Goal: Transaction & Acquisition: Purchase product/service

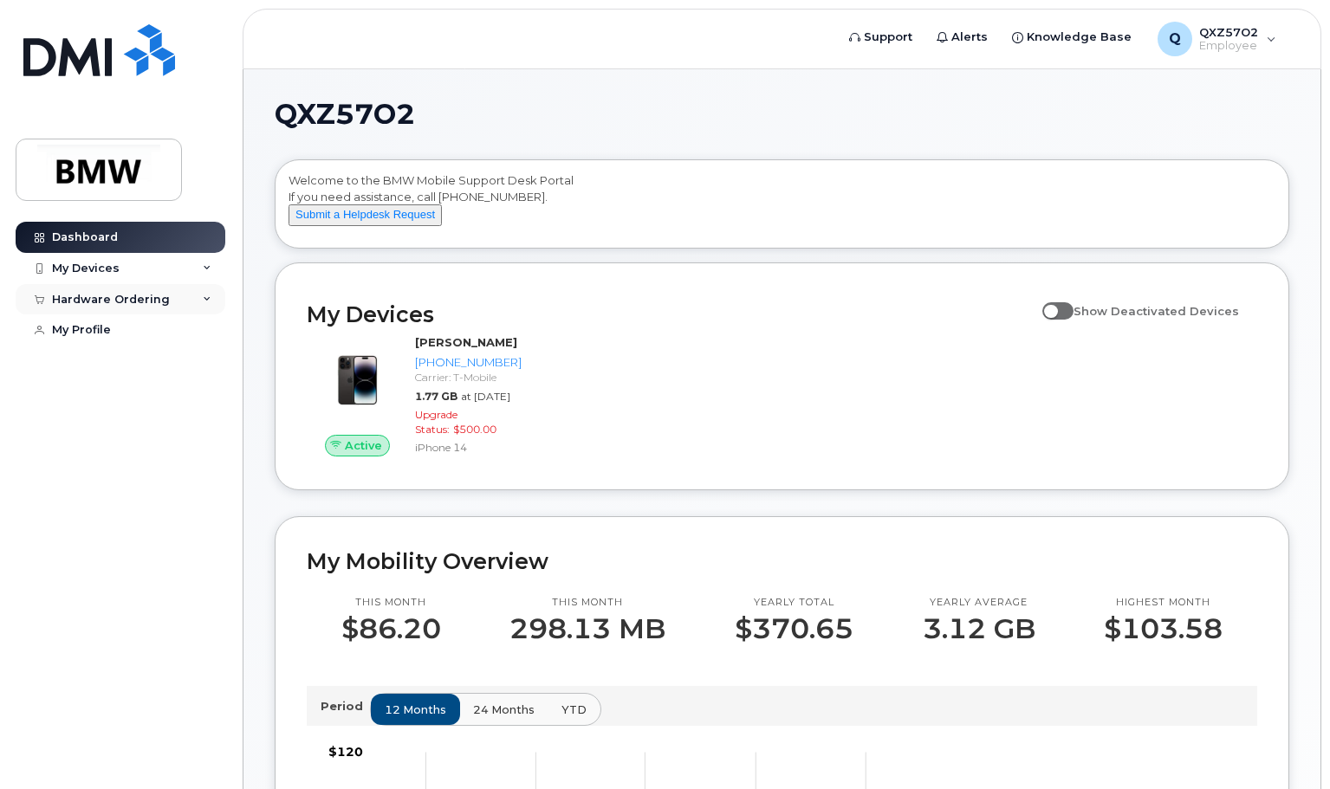
click at [196, 298] on div "Hardware Ordering" at bounding box center [121, 299] width 210 height 31
click at [93, 362] on div "New Order" at bounding box center [93, 364] width 66 height 16
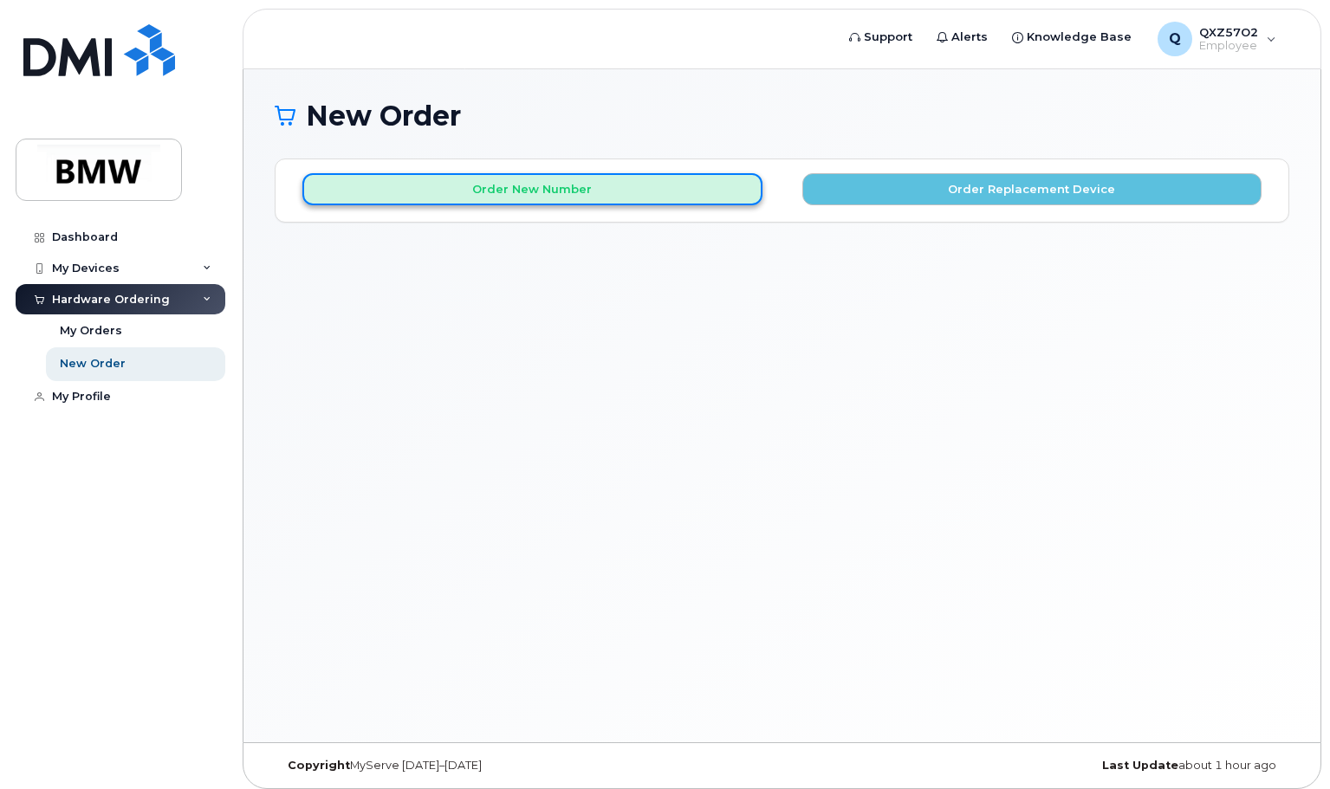
click at [567, 193] on button "Order New Number" at bounding box center [532, 189] width 460 height 32
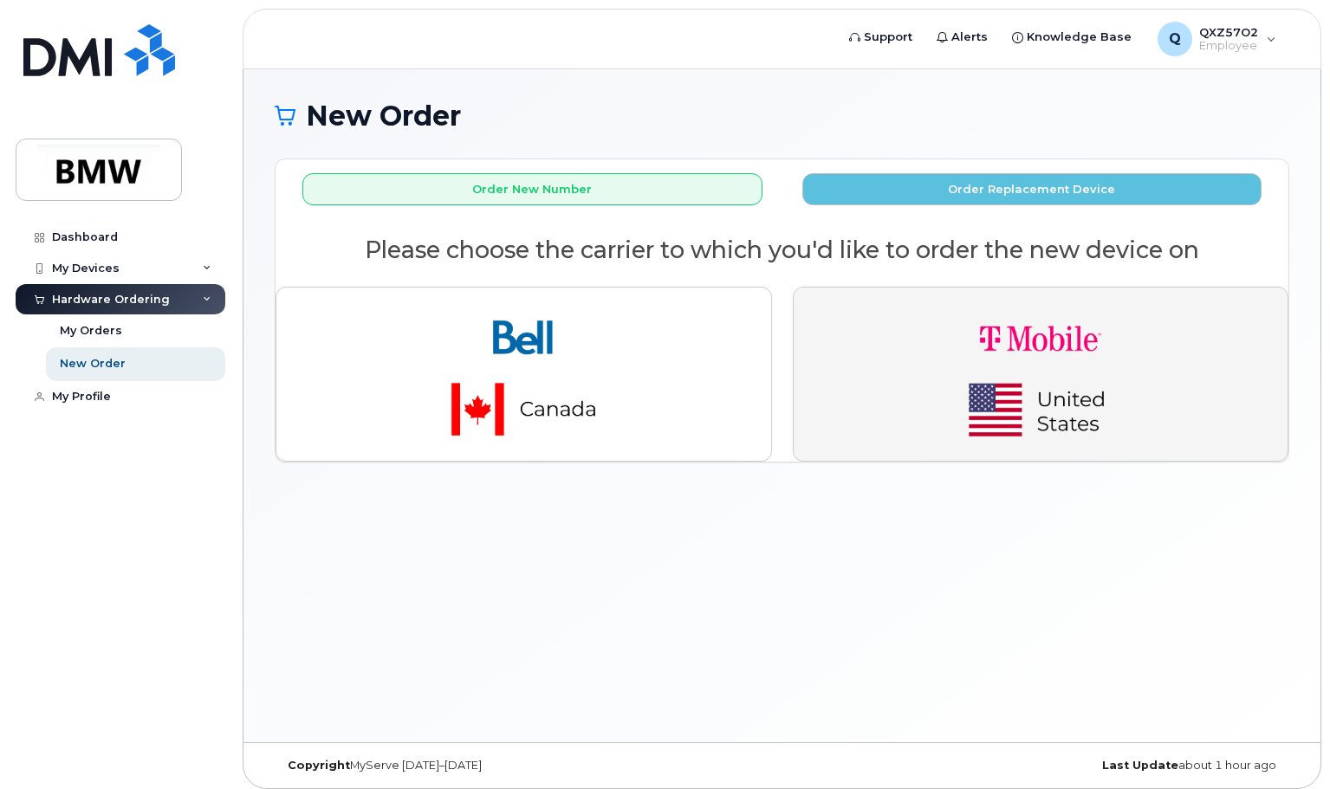
click at [1013, 347] on img "button" at bounding box center [1040, 374] width 243 height 146
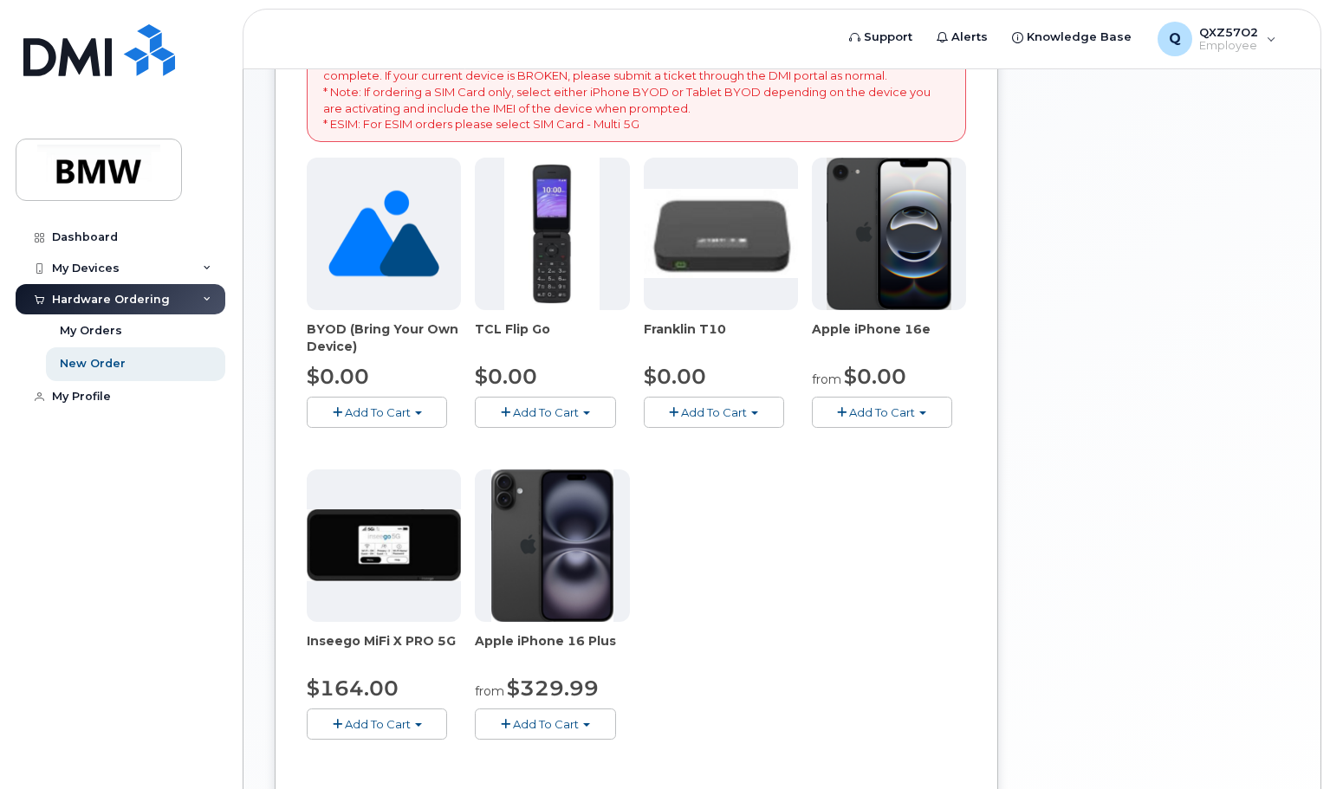
scroll to position [246, 0]
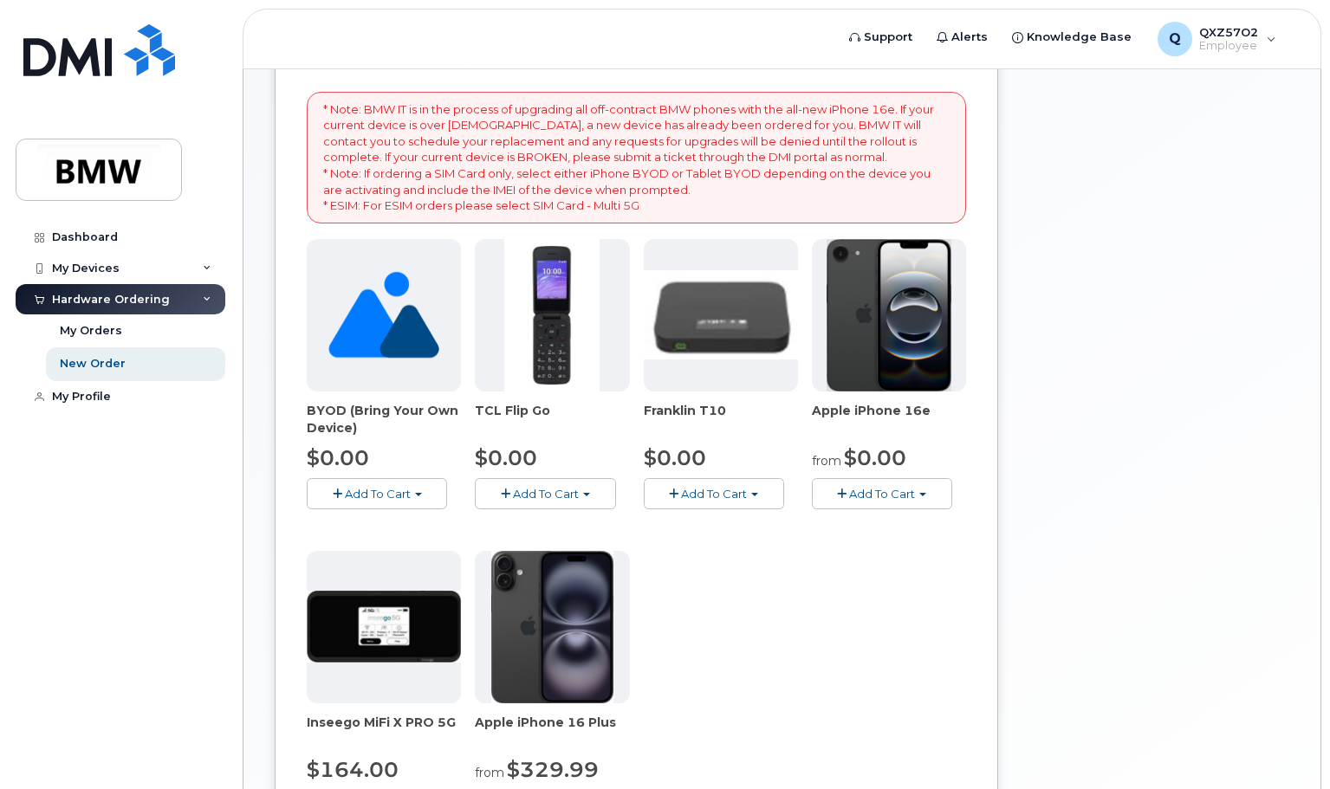
click at [891, 353] on img at bounding box center [888, 315] width 125 height 152
click at [878, 488] on span "Add To Cart" at bounding box center [882, 494] width 66 height 14
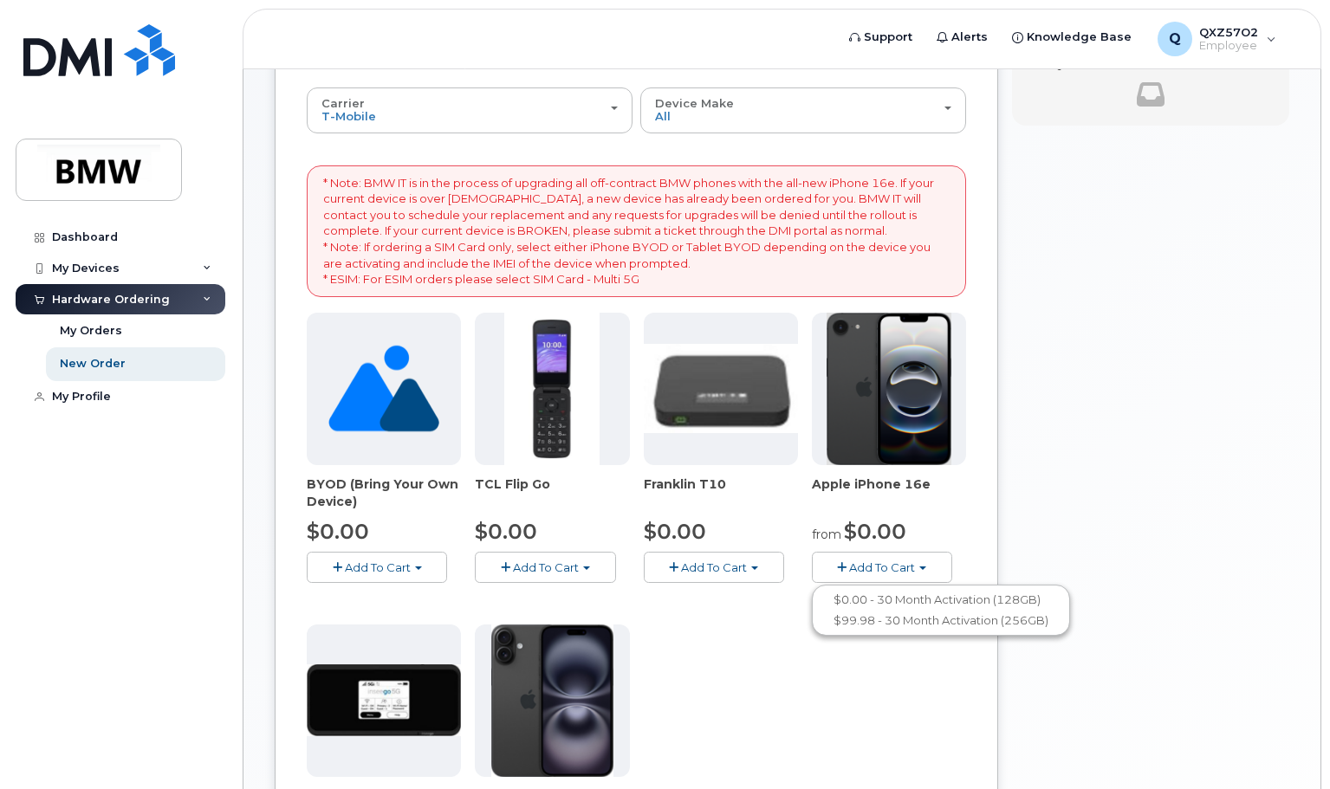
scroll to position [173, 0]
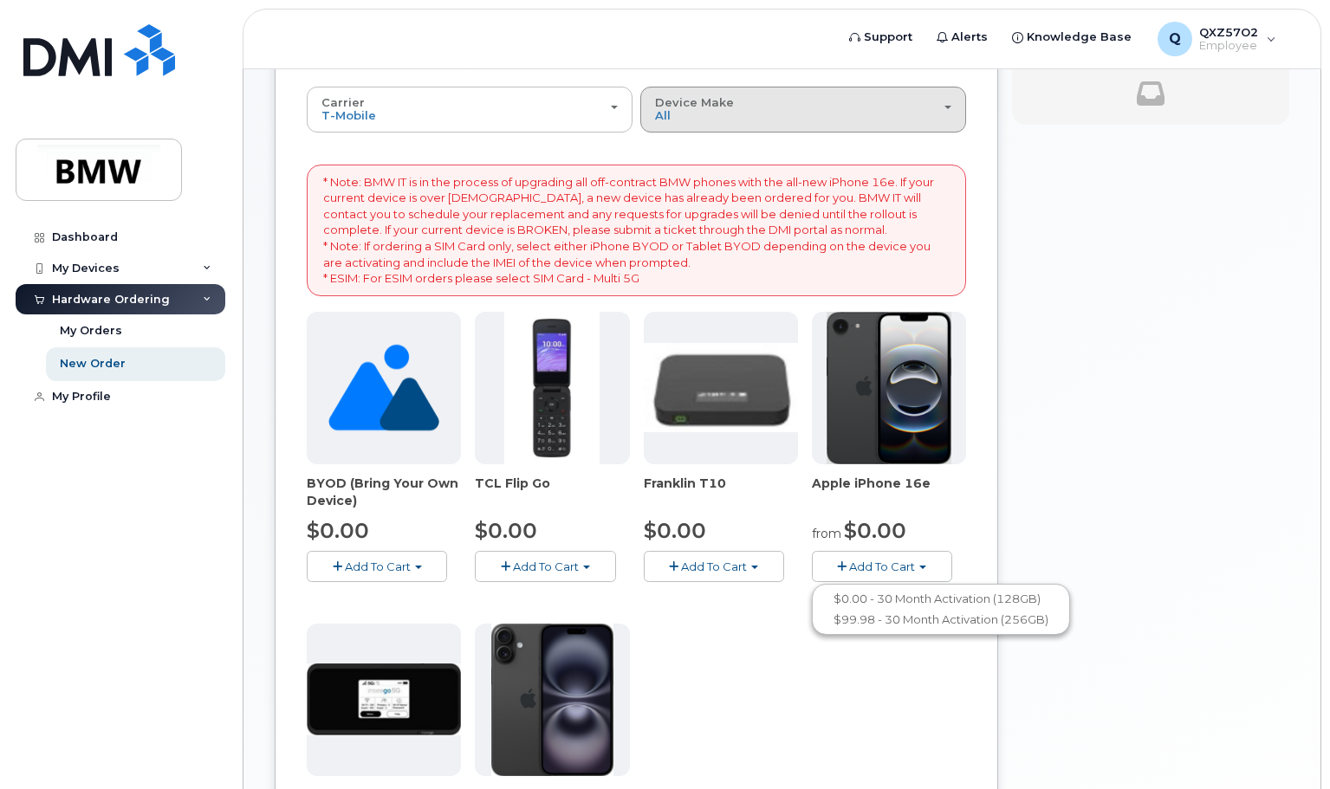
click at [727, 114] on div "Device Make All Cell Phone iPhone Modem" at bounding box center [803, 109] width 296 height 27
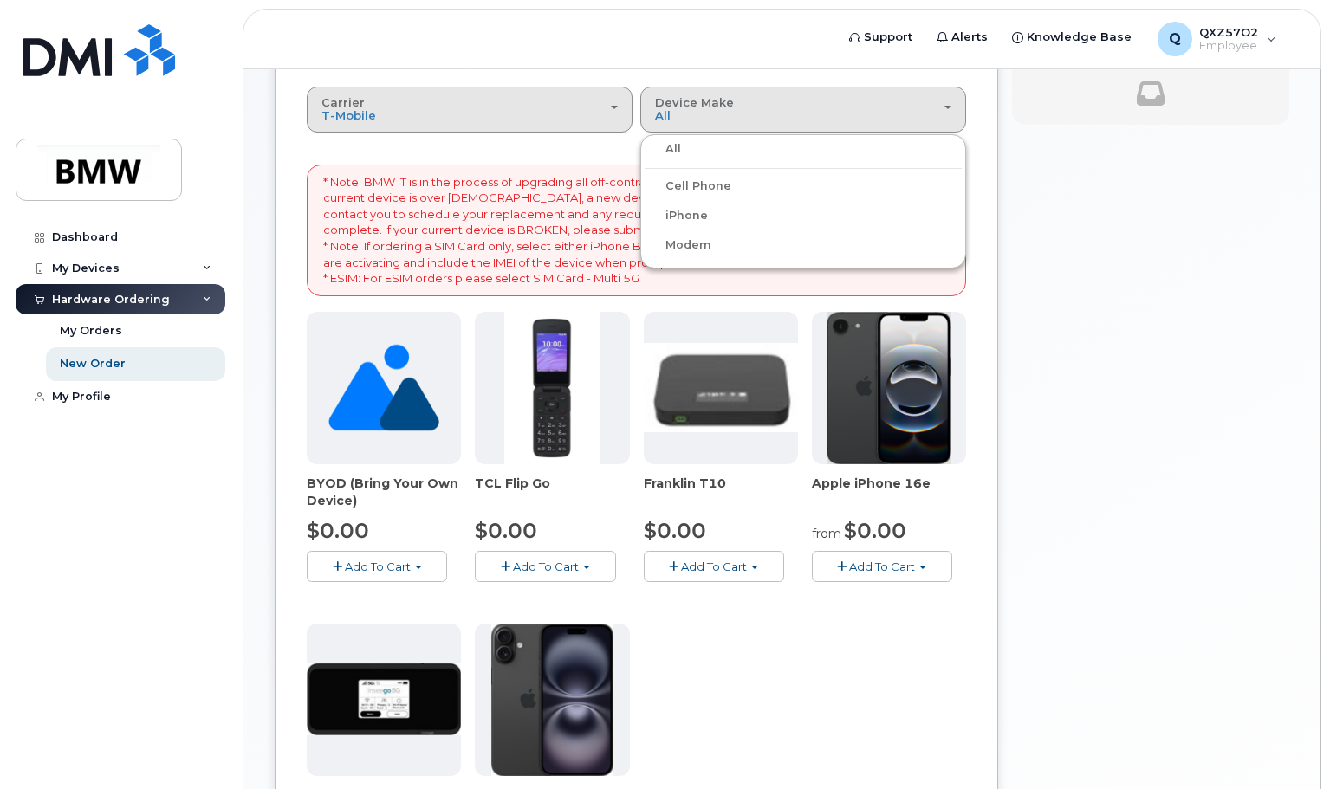
click at [501, 105] on div "Carrier Bell T-Mobile" at bounding box center [469, 109] width 296 height 27
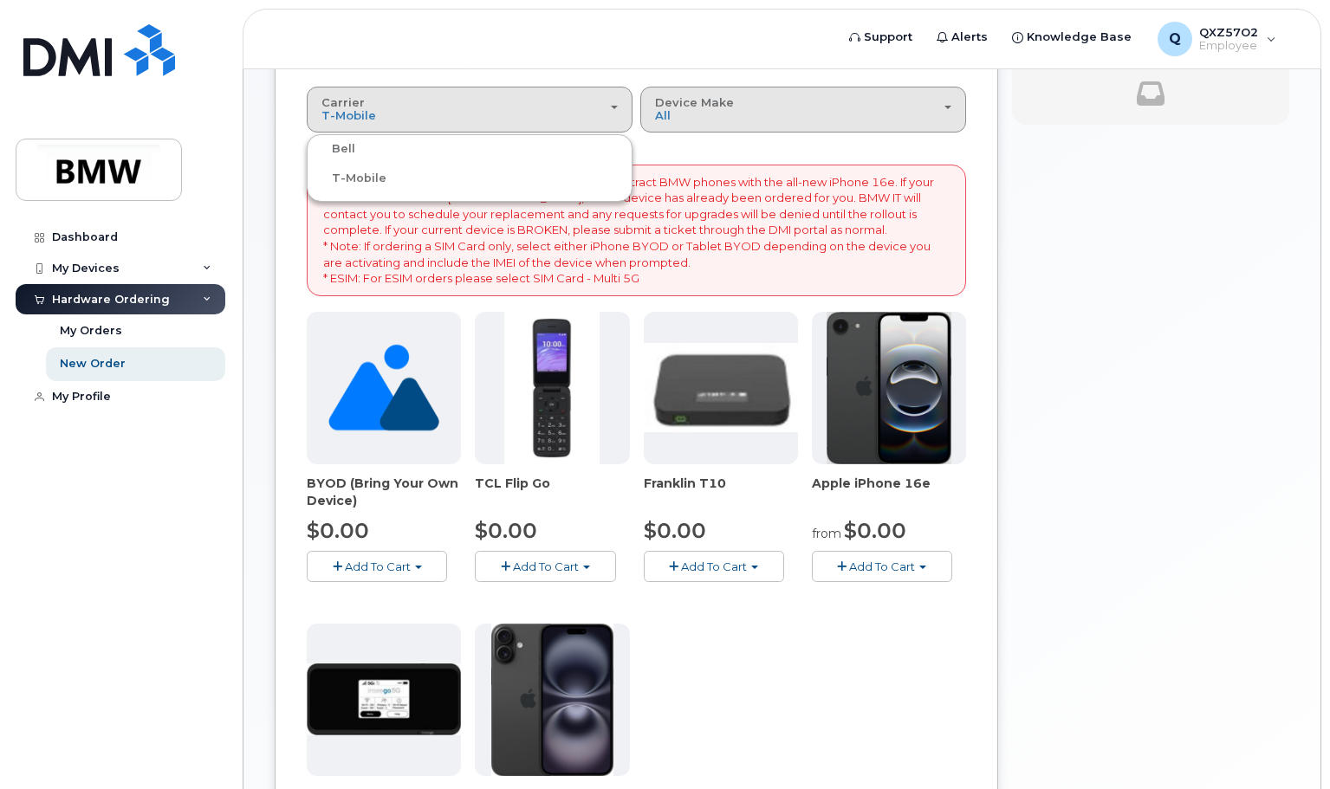
click at [719, 120] on div "Device Make All Cell Phone iPhone Modem" at bounding box center [803, 109] width 296 height 27
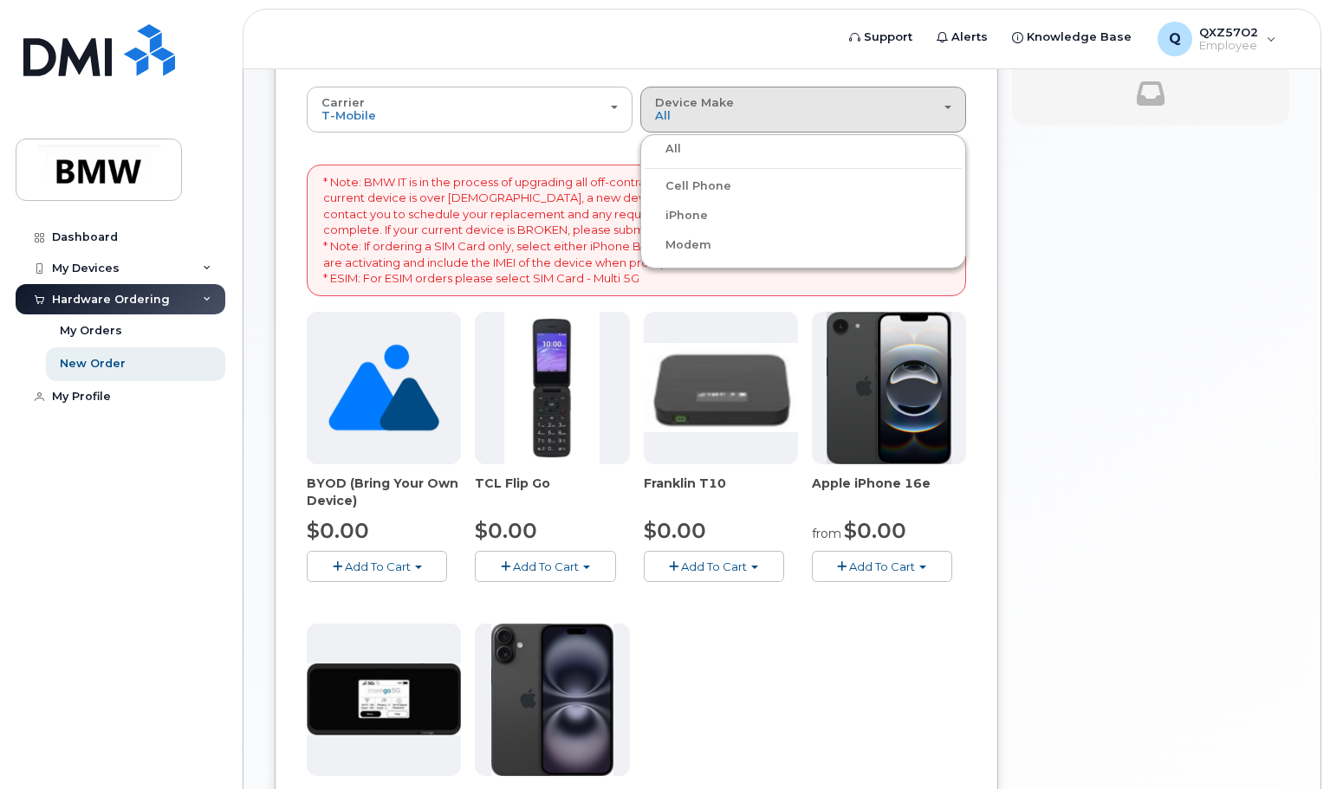
click at [711, 220] on div "iPhone" at bounding box center [802, 215] width 317 height 21
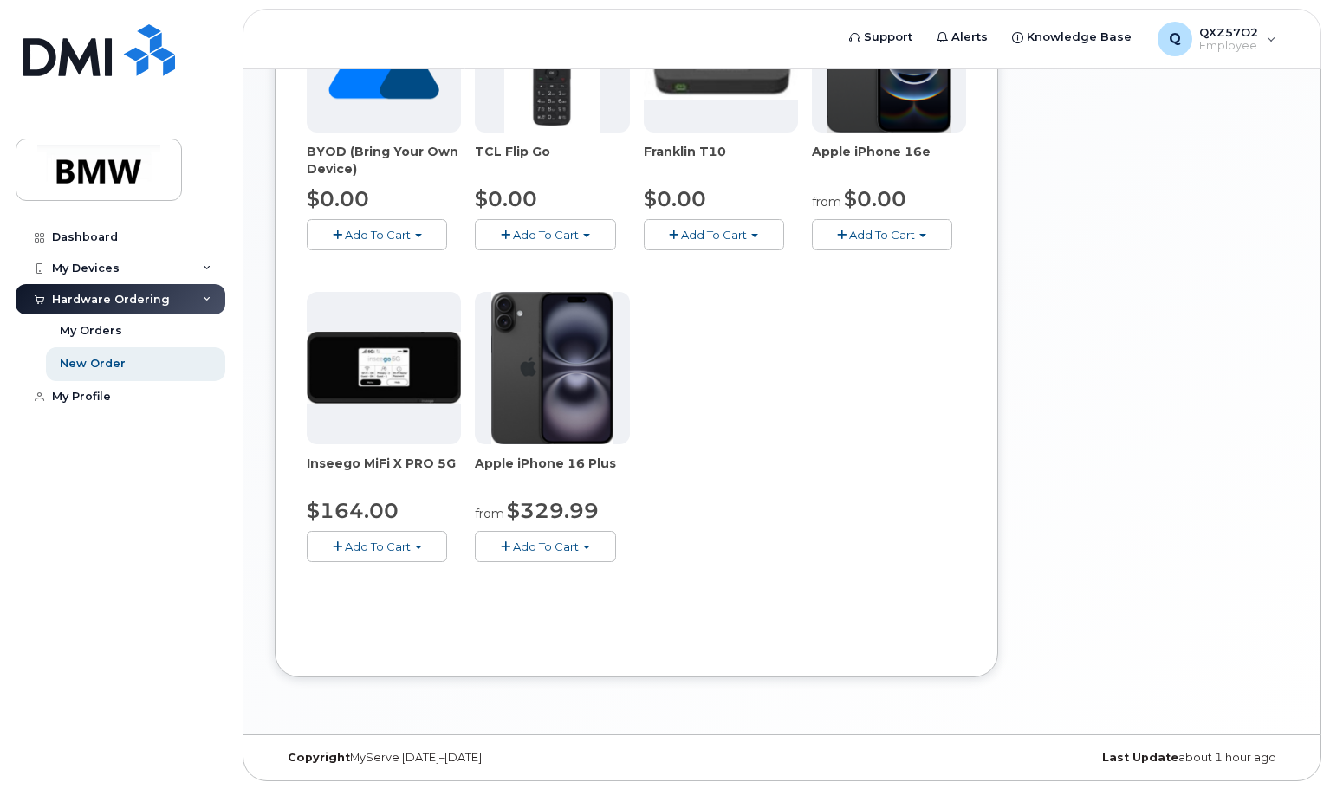
scroll to position [506, 0]
click at [880, 229] on span "Add To Cart" at bounding box center [882, 234] width 66 height 14
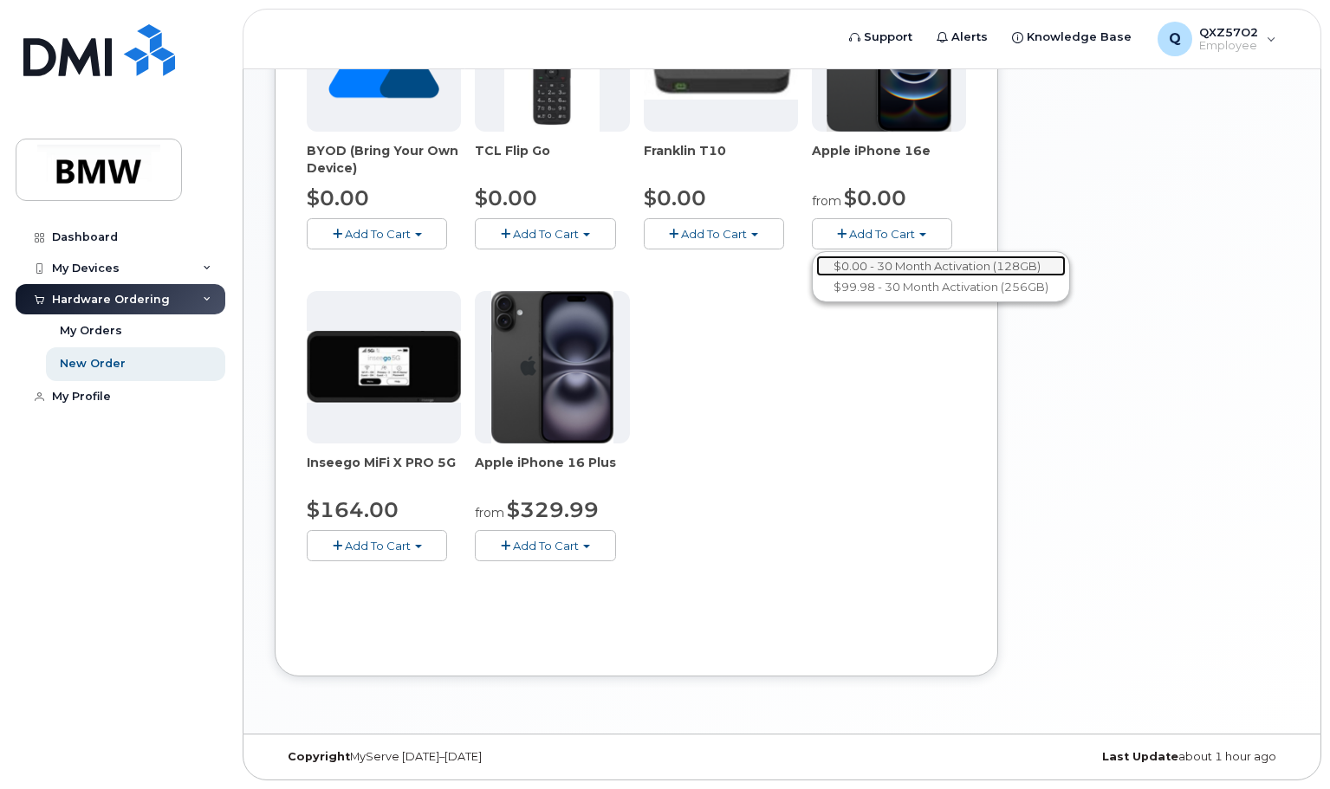
click at [880, 264] on link "$0.00 - 30 Month Activation (128GB)" at bounding box center [940, 267] width 249 height 22
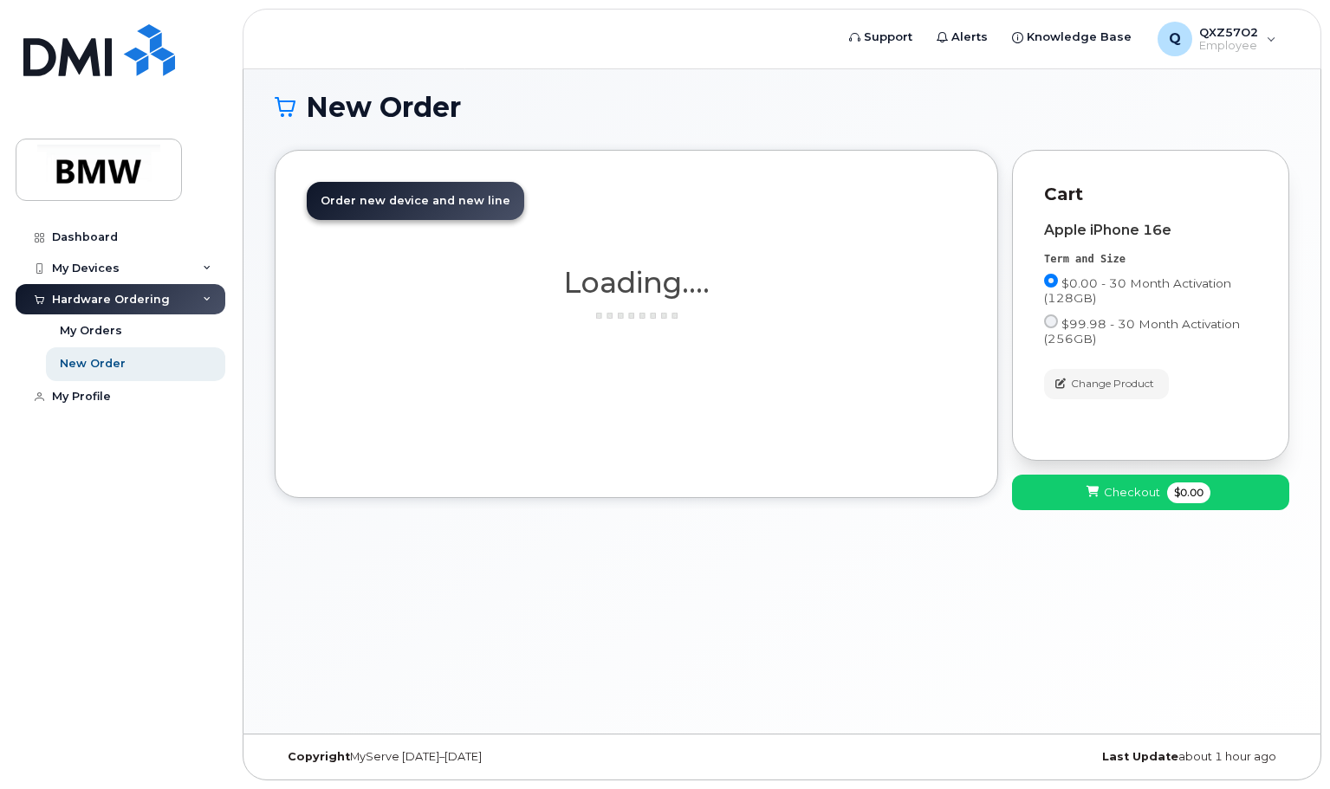
scroll to position [9, 0]
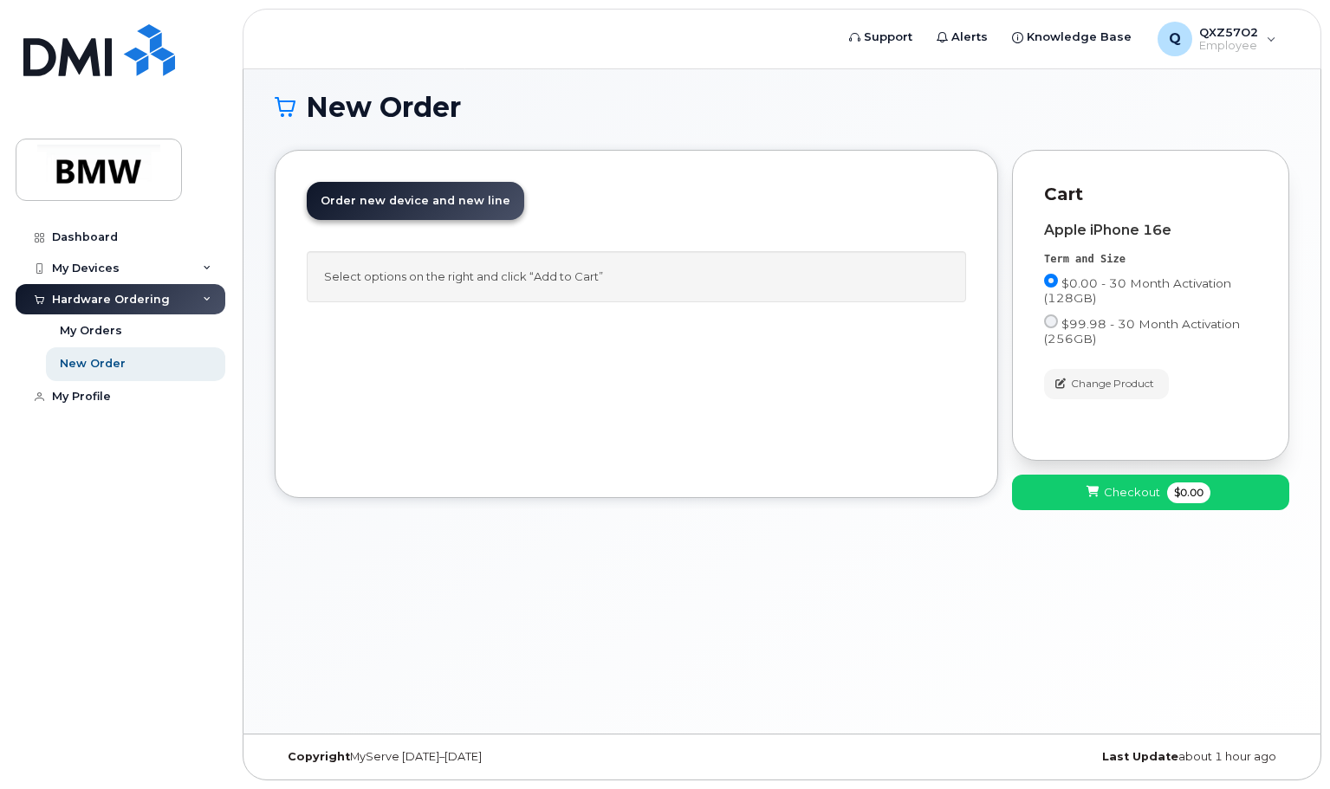
click at [369, 279] on div "Select options on the right and click “Add to Cart”" at bounding box center [636, 276] width 659 height 51
click at [1124, 327] on span "$99.98 - 30 Month Activation (256GB)" at bounding box center [1142, 331] width 196 height 29
click at [1058, 327] on input "$99.98 - 30 Month Activation (256GB)" at bounding box center [1051, 321] width 14 height 14
radio input "true"
click at [1128, 282] on span "$0.00 - 30 Month Activation (128GB)" at bounding box center [1137, 290] width 187 height 29
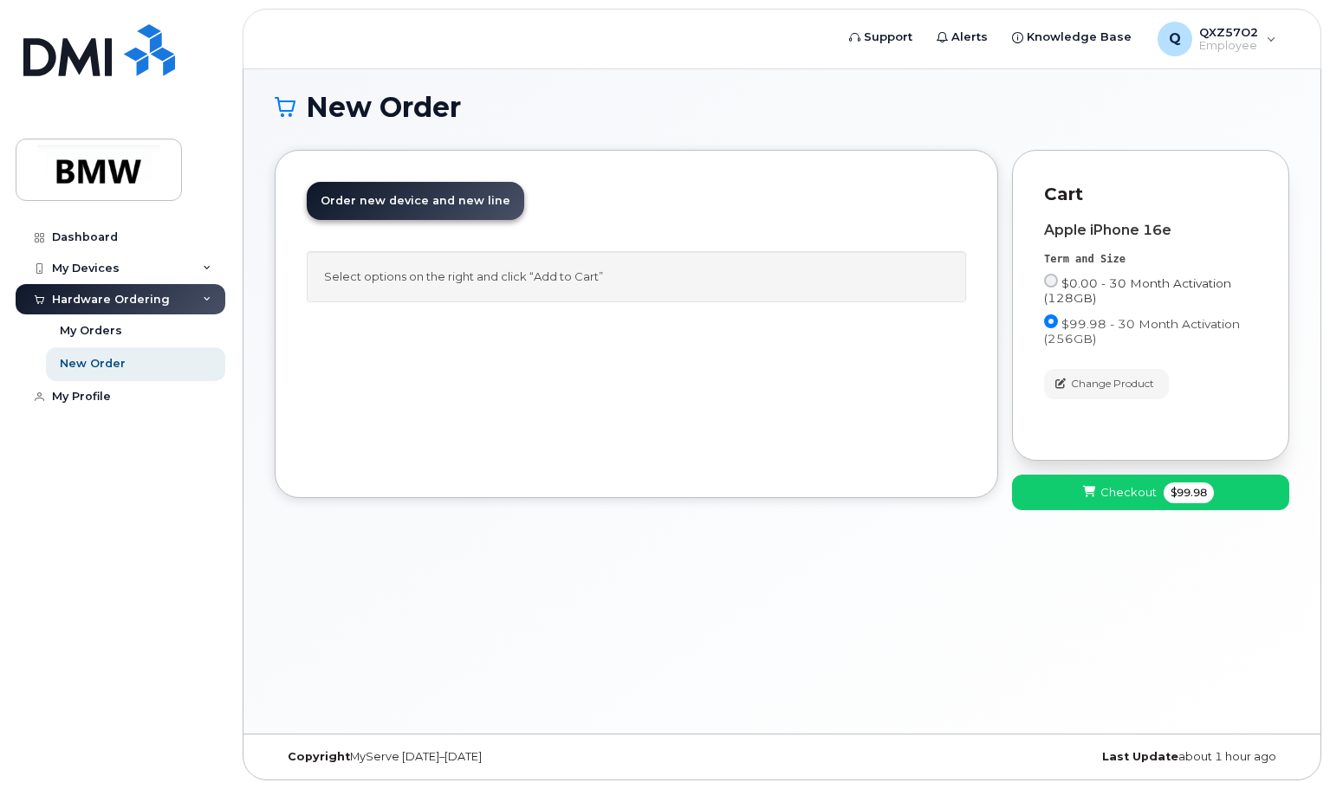
click at [1058, 282] on input "$0.00 - 30 Month Activation (128GB)" at bounding box center [1051, 281] width 14 height 14
radio input "true"
click at [80, 325] on div "My Orders" at bounding box center [91, 331] width 62 height 16
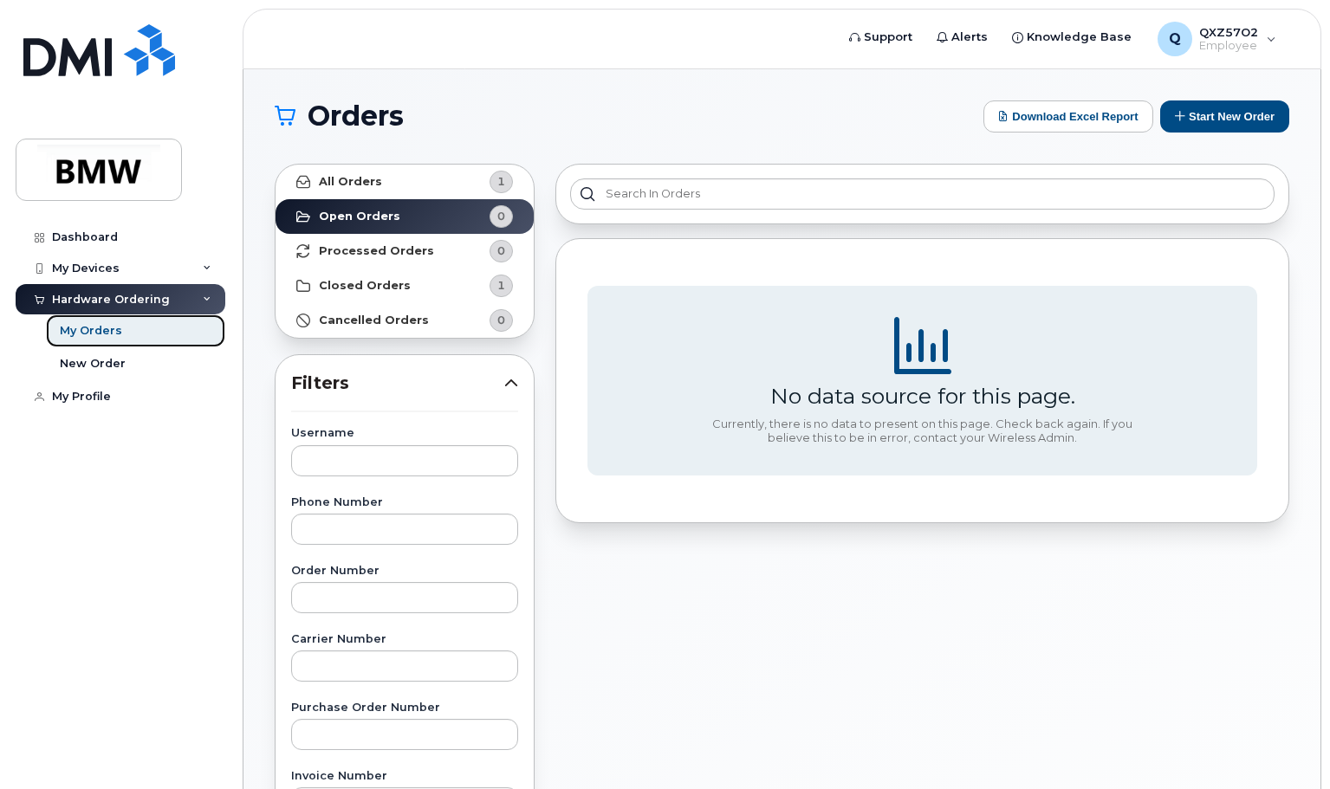
click at [100, 331] on div "My Orders" at bounding box center [91, 331] width 62 height 16
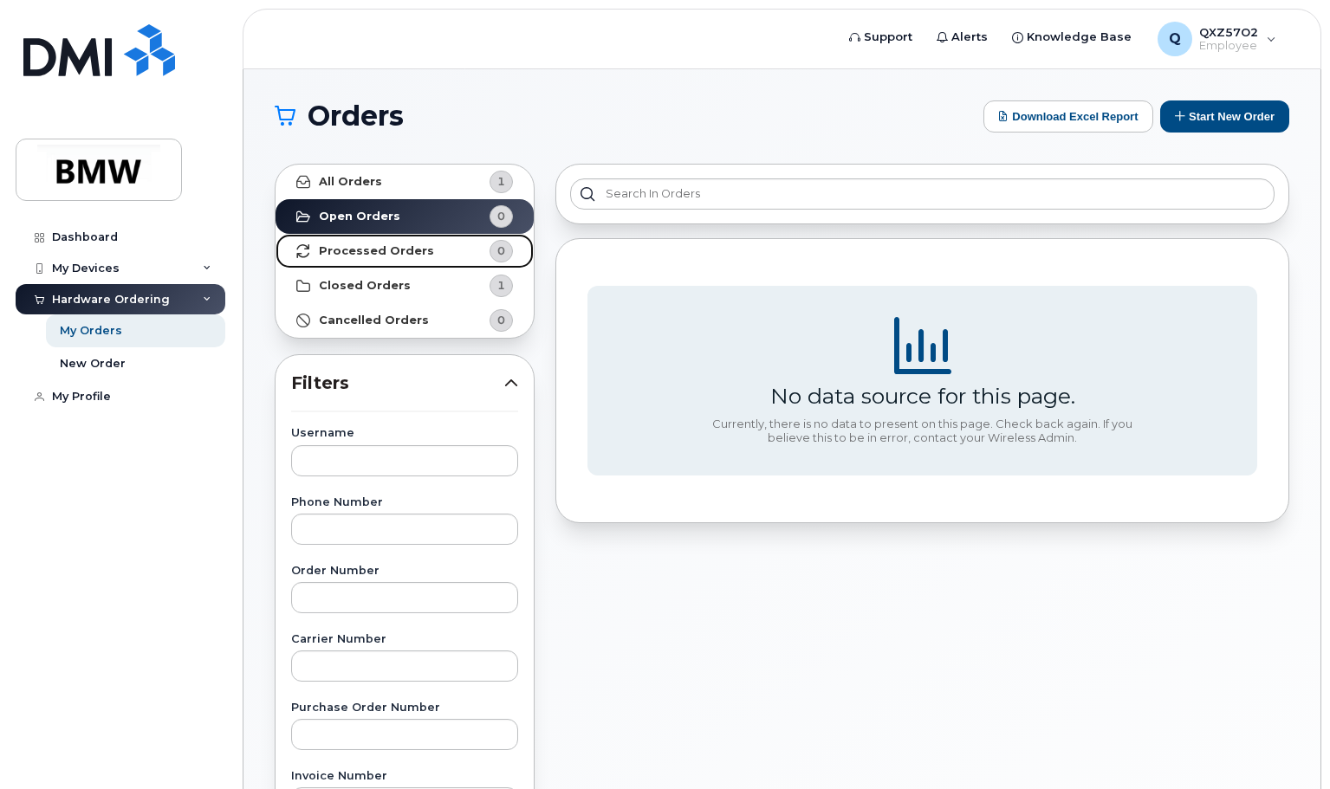
click at [366, 249] on strong "Processed Orders" at bounding box center [376, 251] width 115 height 14
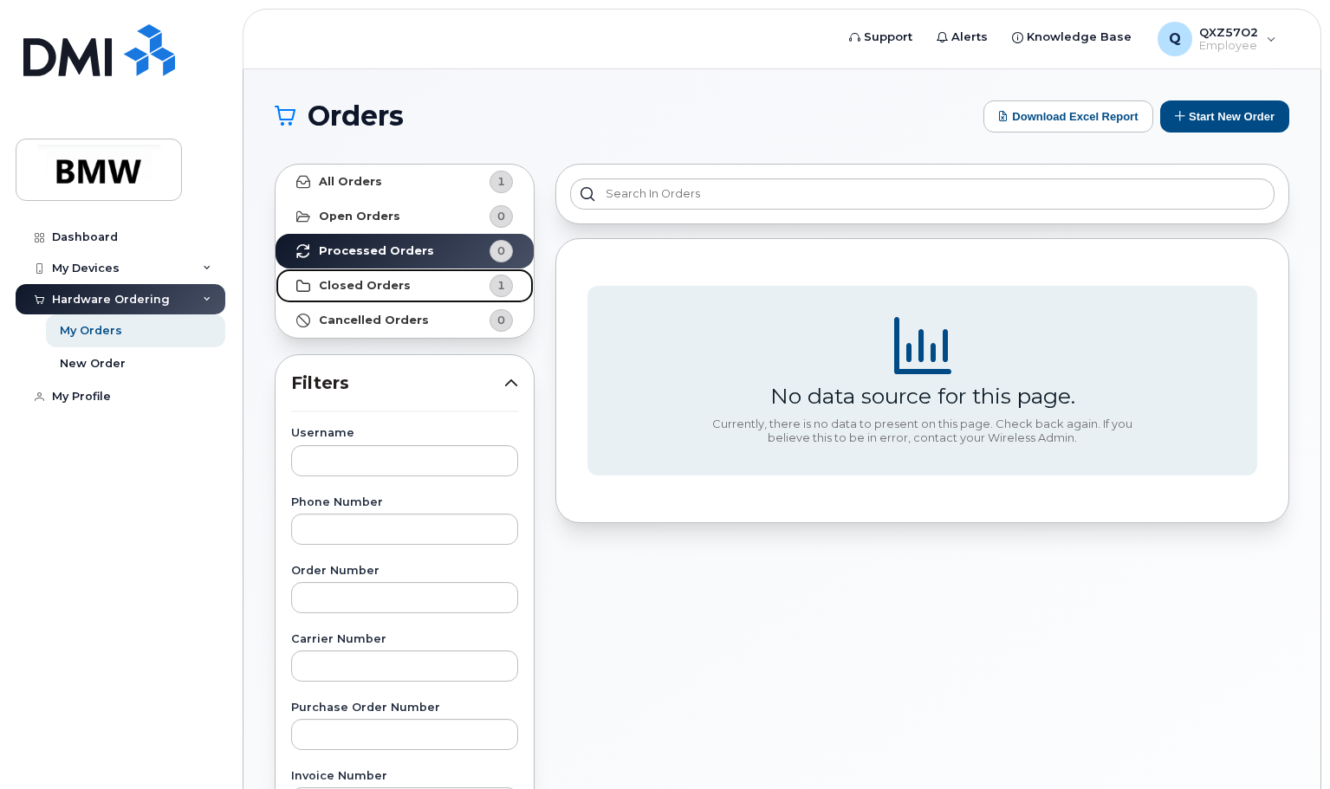
click at [345, 290] on strong "Closed Orders" at bounding box center [365, 286] width 92 height 14
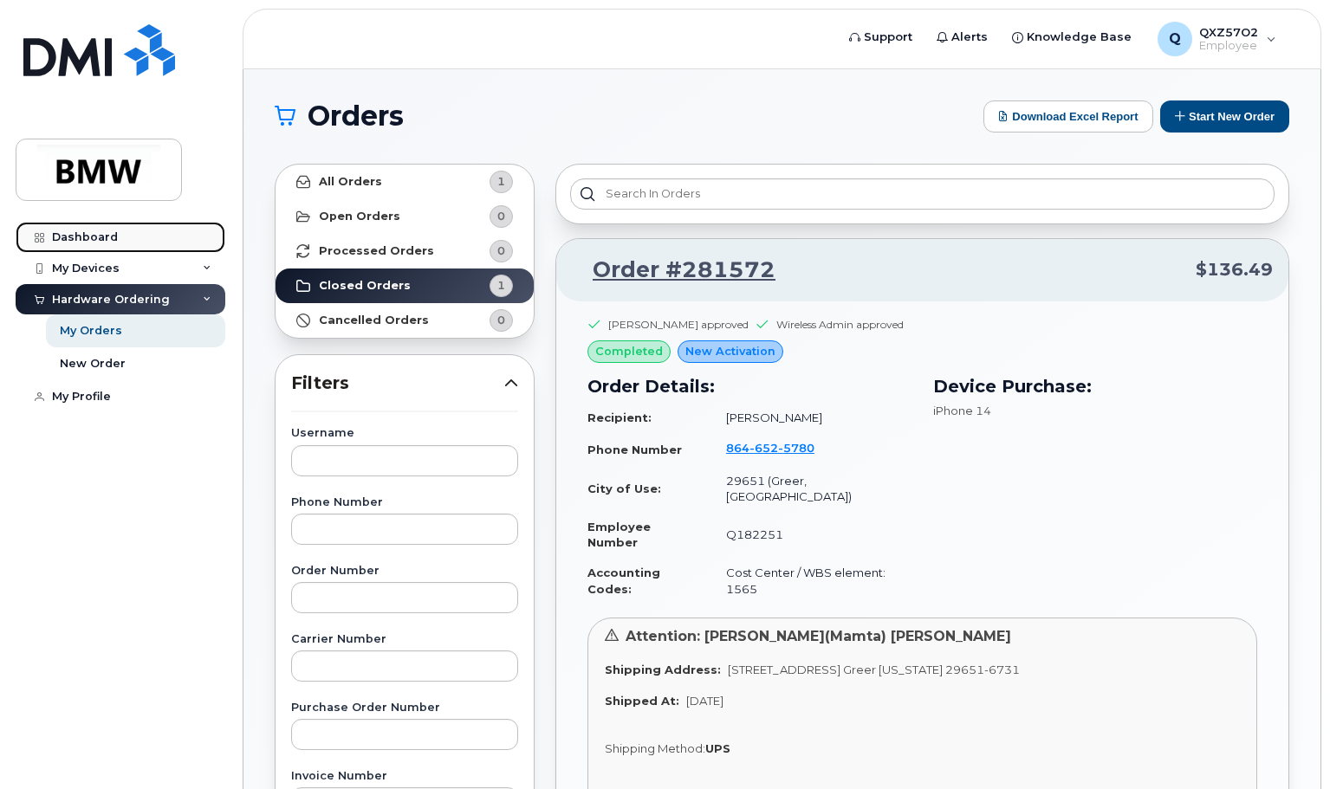
click at [97, 236] on div "Dashboard" at bounding box center [85, 237] width 66 height 14
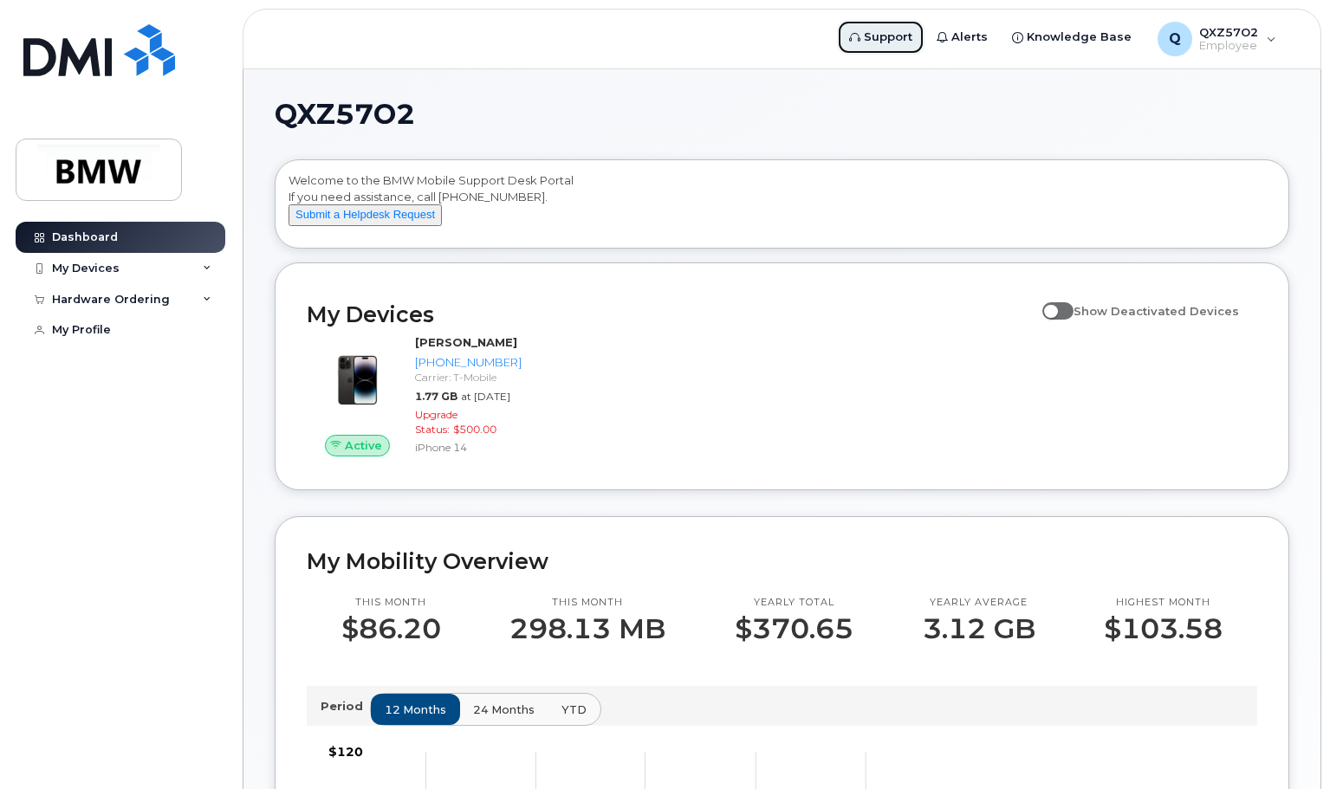
click at [893, 31] on span "Support" at bounding box center [888, 37] width 49 height 17
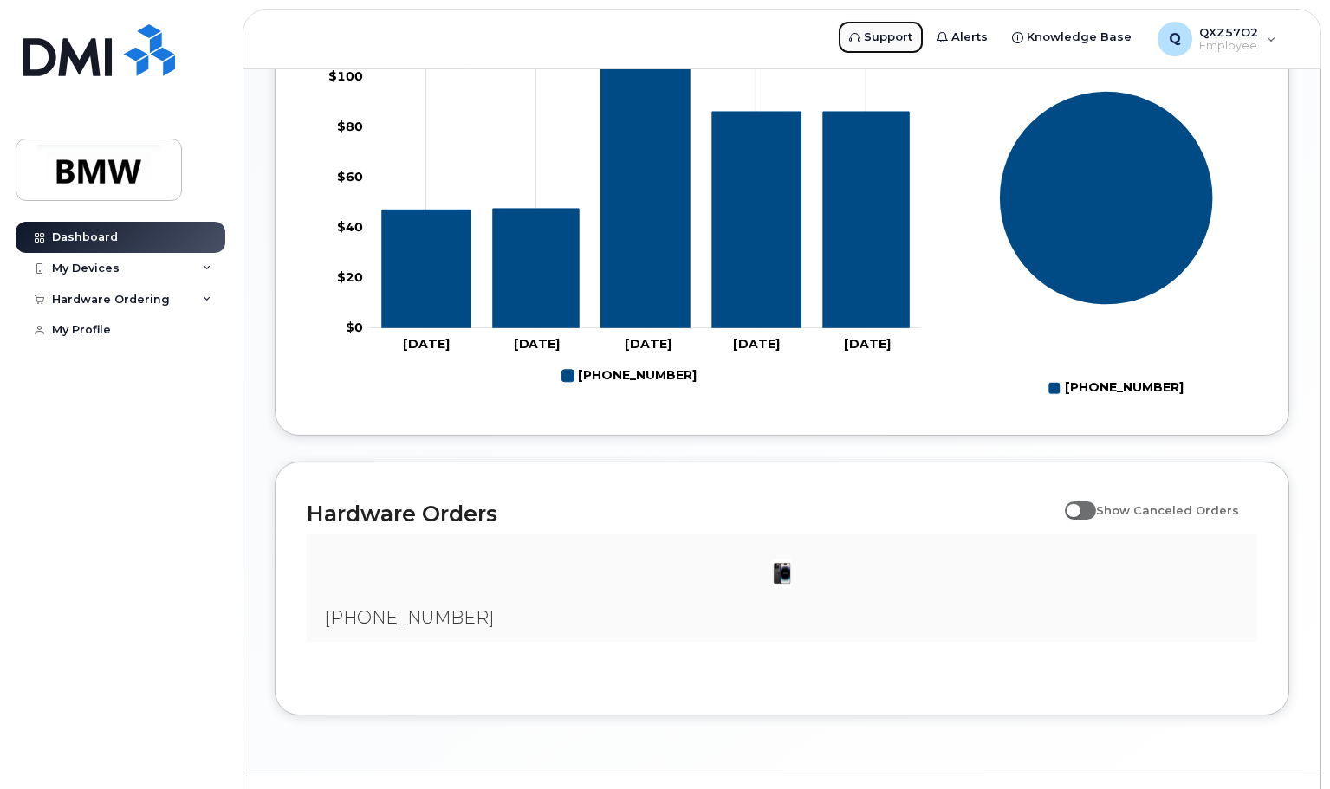
scroll to position [780, 0]
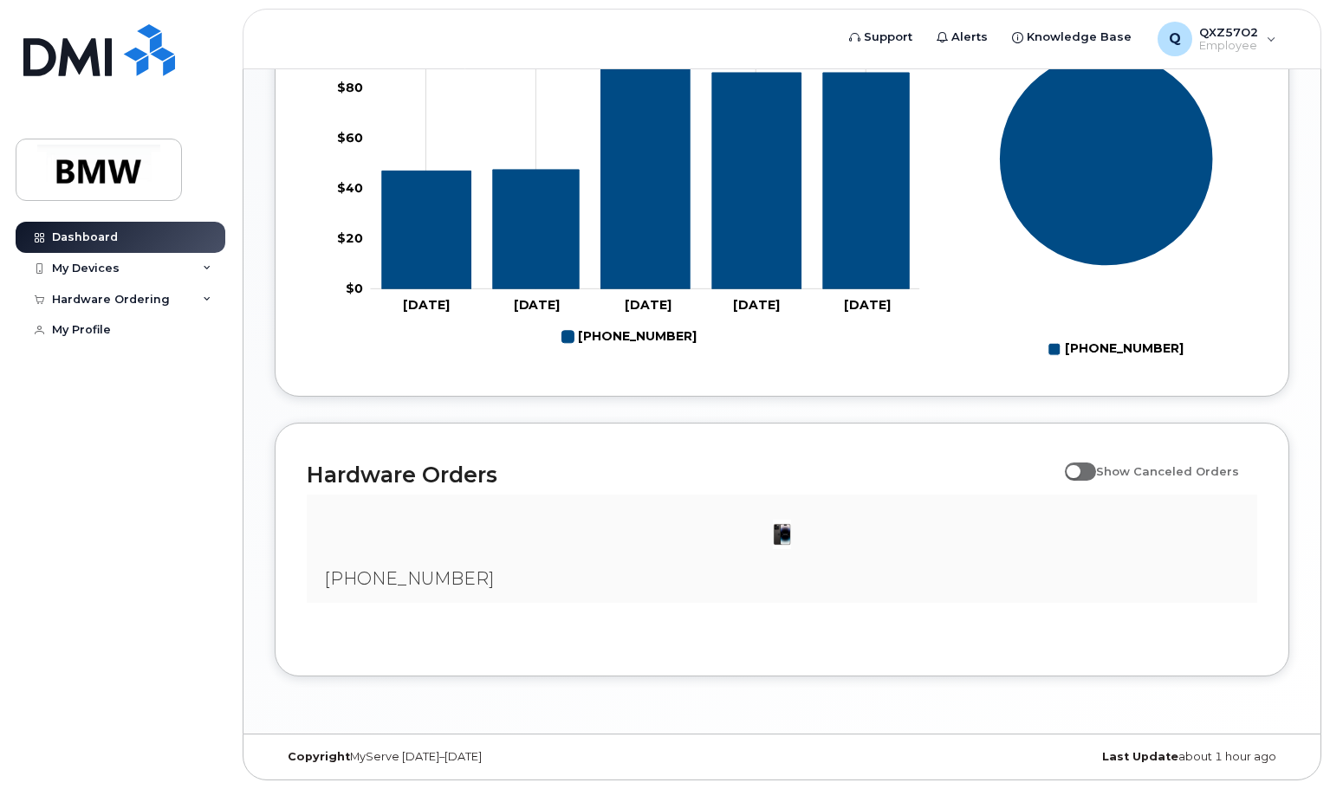
click at [772, 444] on div "Hardware Orders Show Canceled Orders 864-652-5780 Showing 1 To 10 Of 40 Entries…" at bounding box center [782, 550] width 1014 height 254
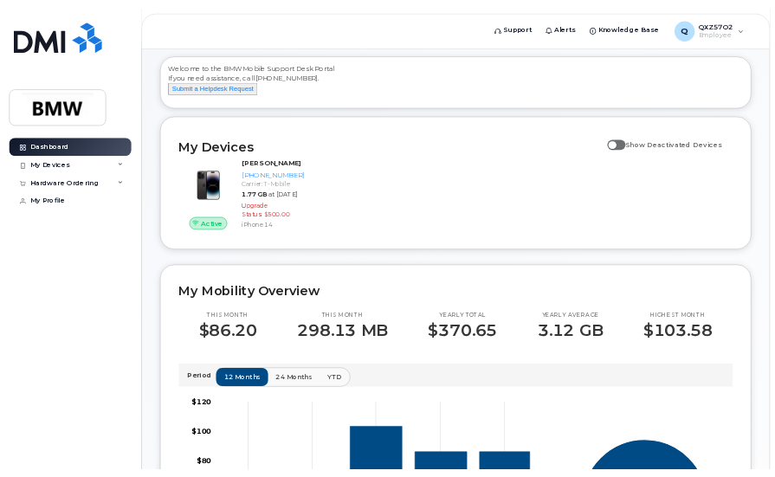
scroll to position [0, 0]
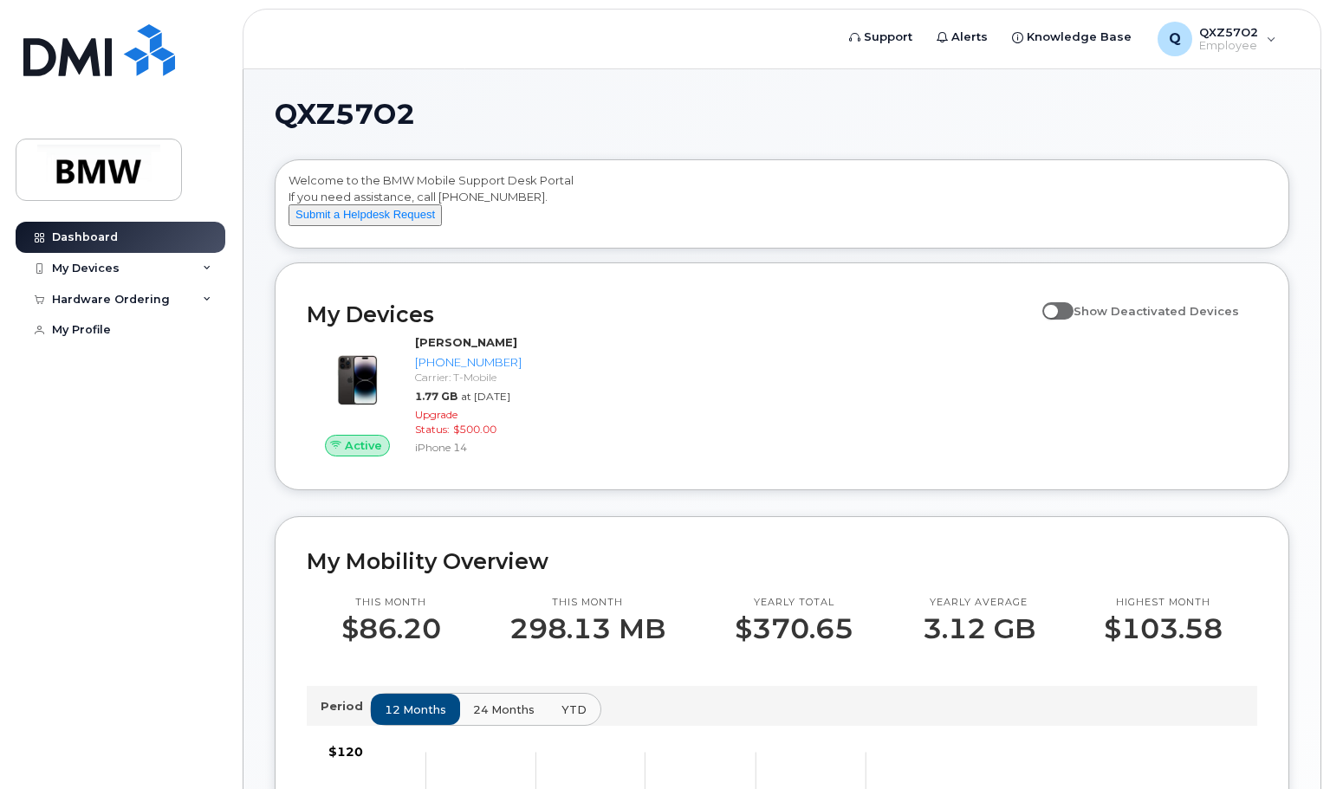
click at [597, 219] on div "Welcome to the BMW Mobile Support Desk Portal If you need assistance, call 800-…" at bounding box center [781, 206] width 987 height 69
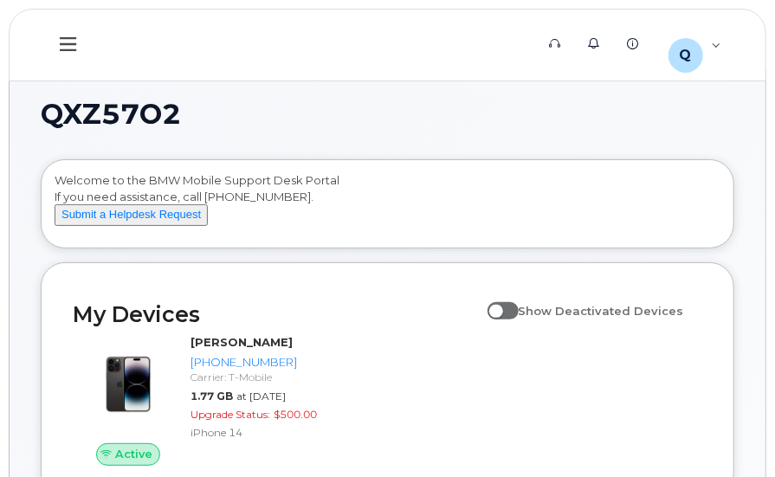
click at [79, 41] on button at bounding box center [68, 45] width 55 height 50
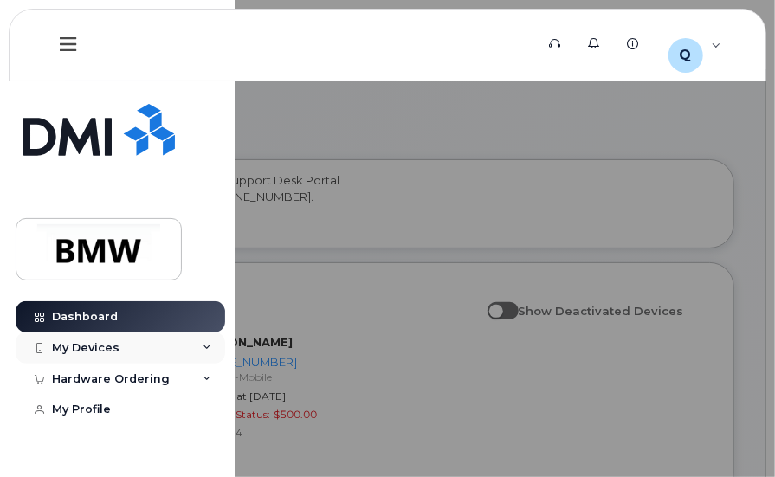
click at [94, 344] on div "My Devices" at bounding box center [86, 348] width 68 height 14
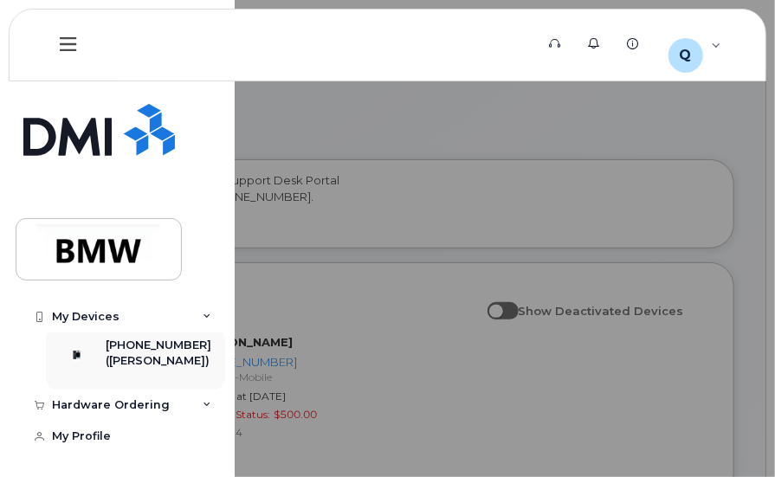
scroll to position [87, 0]
click at [123, 405] on div "Hardware Ordering" at bounding box center [111, 405] width 118 height 14
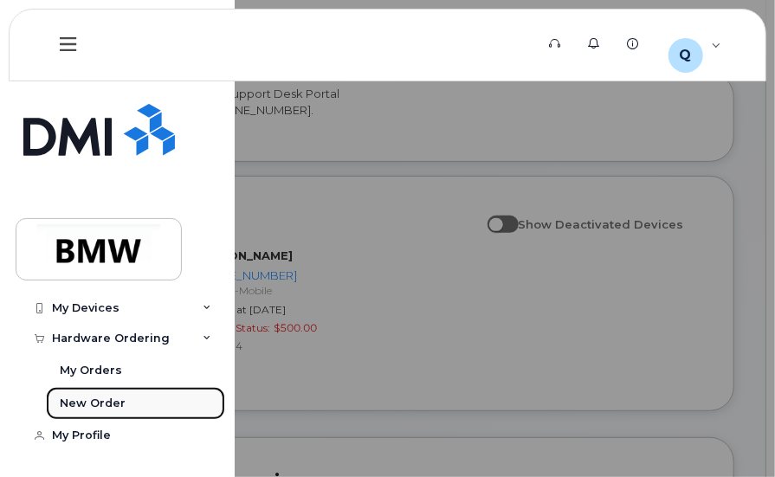
click at [80, 411] on div "New Order" at bounding box center [93, 404] width 66 height 16
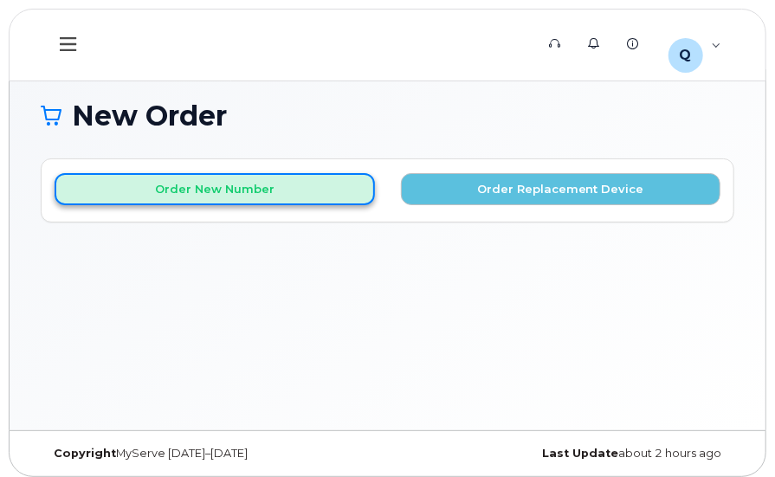
click at [263, 191] on button "Order New Number" at bounding box center [215, 189] width 321 height 32
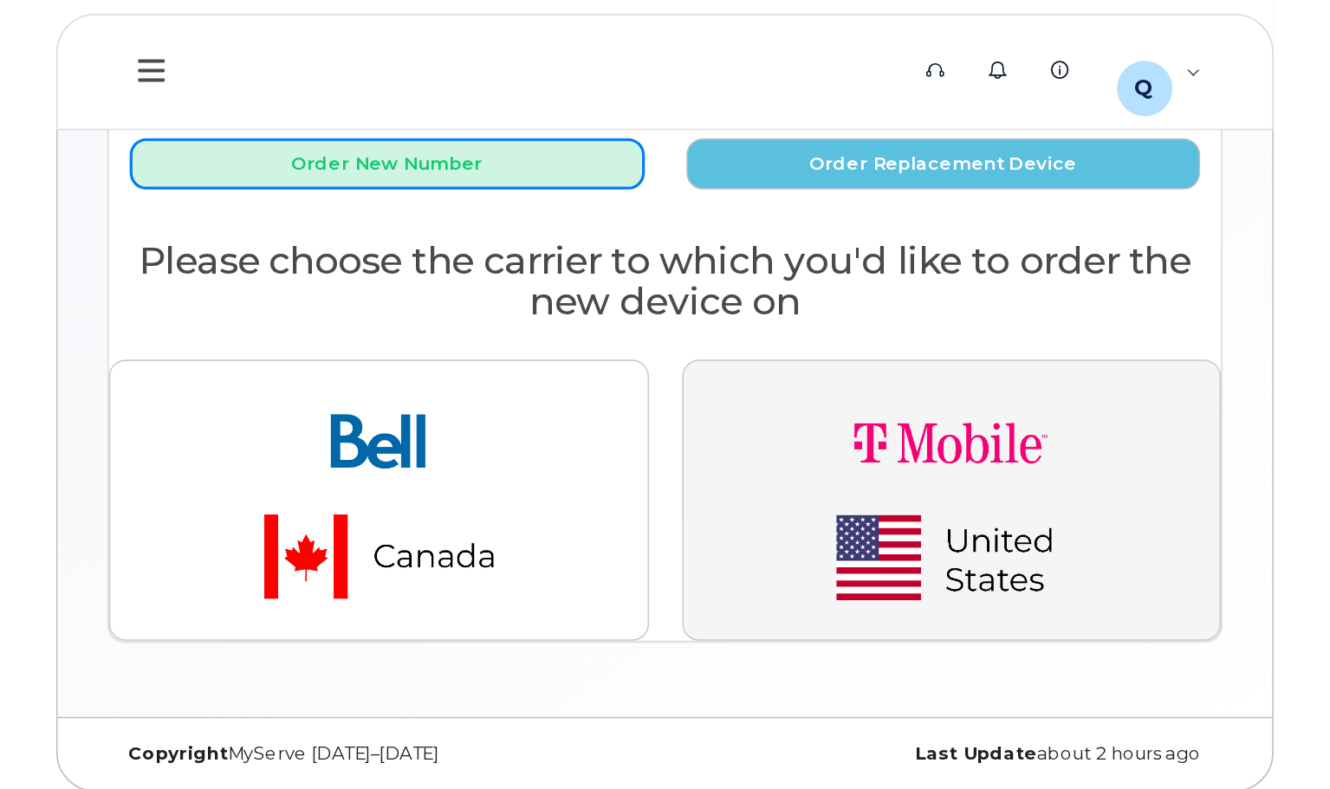
scroll to position [9, 0]
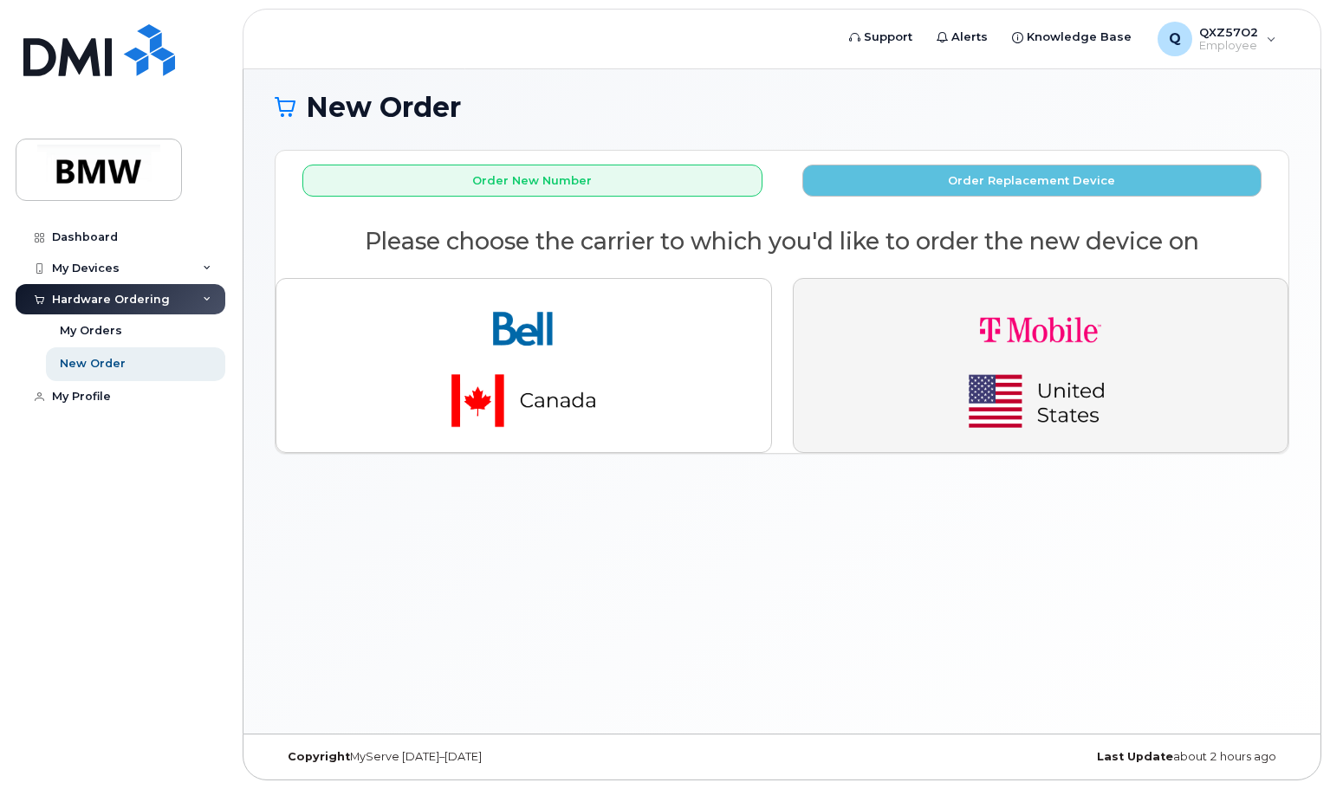
click at [774, 349] on img "button" at bounding box center [1040, 366] width 243 height 146
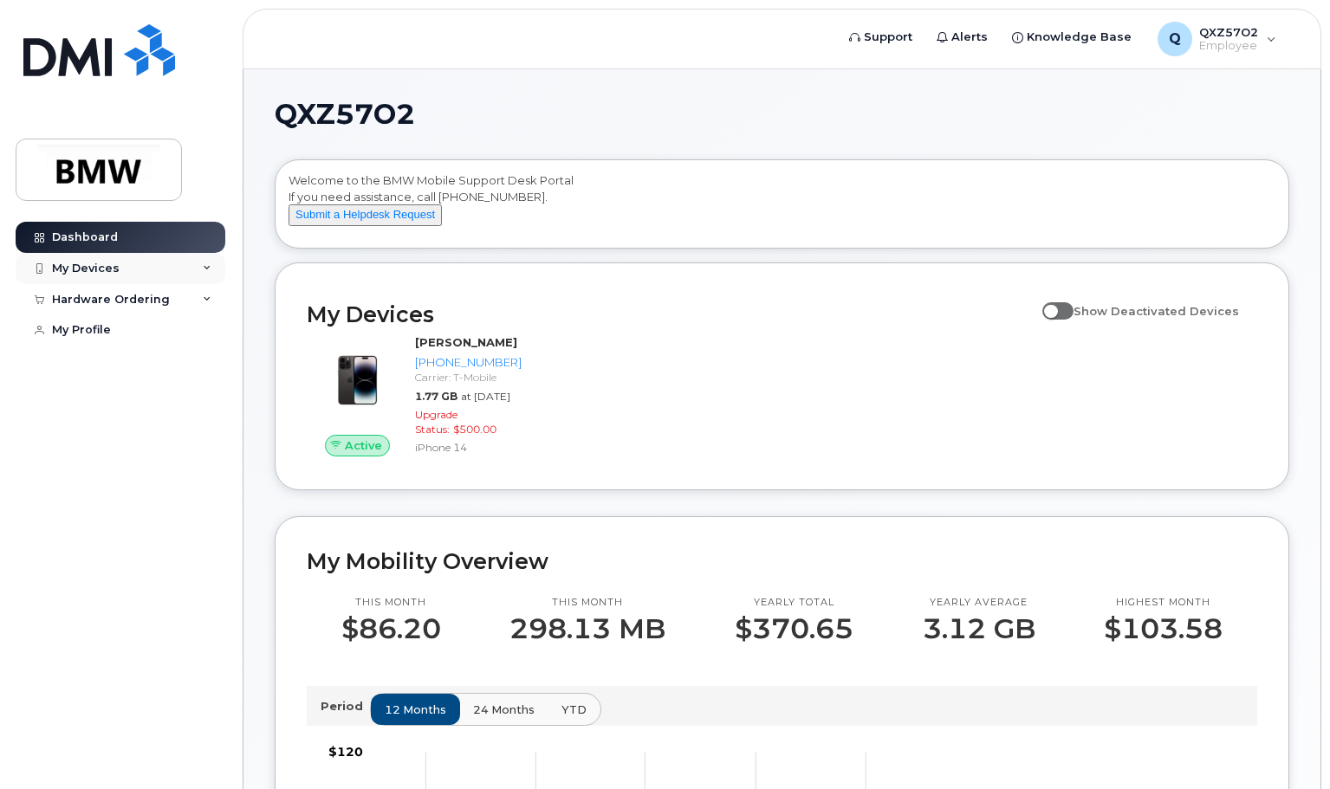
click at [87, 272] on div "My Devices" at bounding box center [86, 269] width 68 height 14
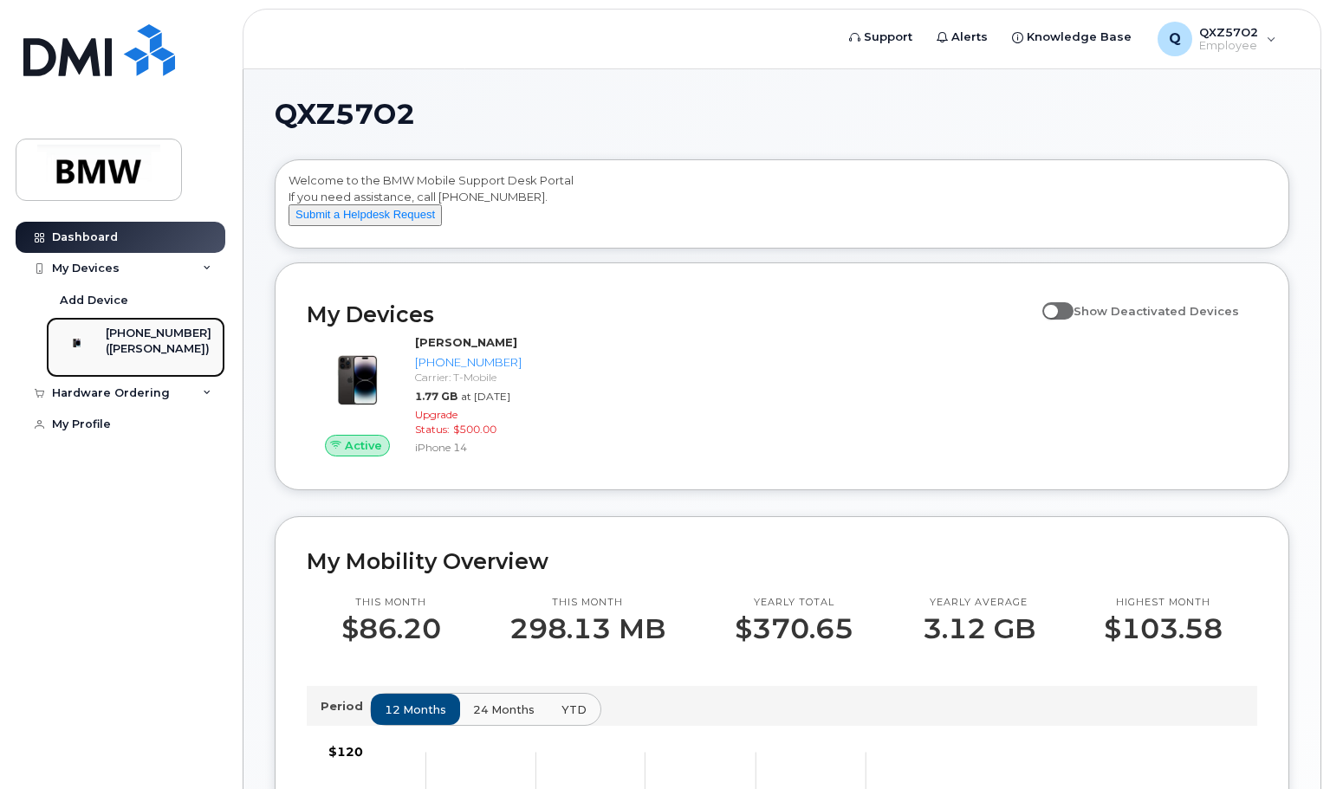
click at [152, 340] on div "[PHONE_NUMBER]" at bounding box center [159, 334] width 106 height 16
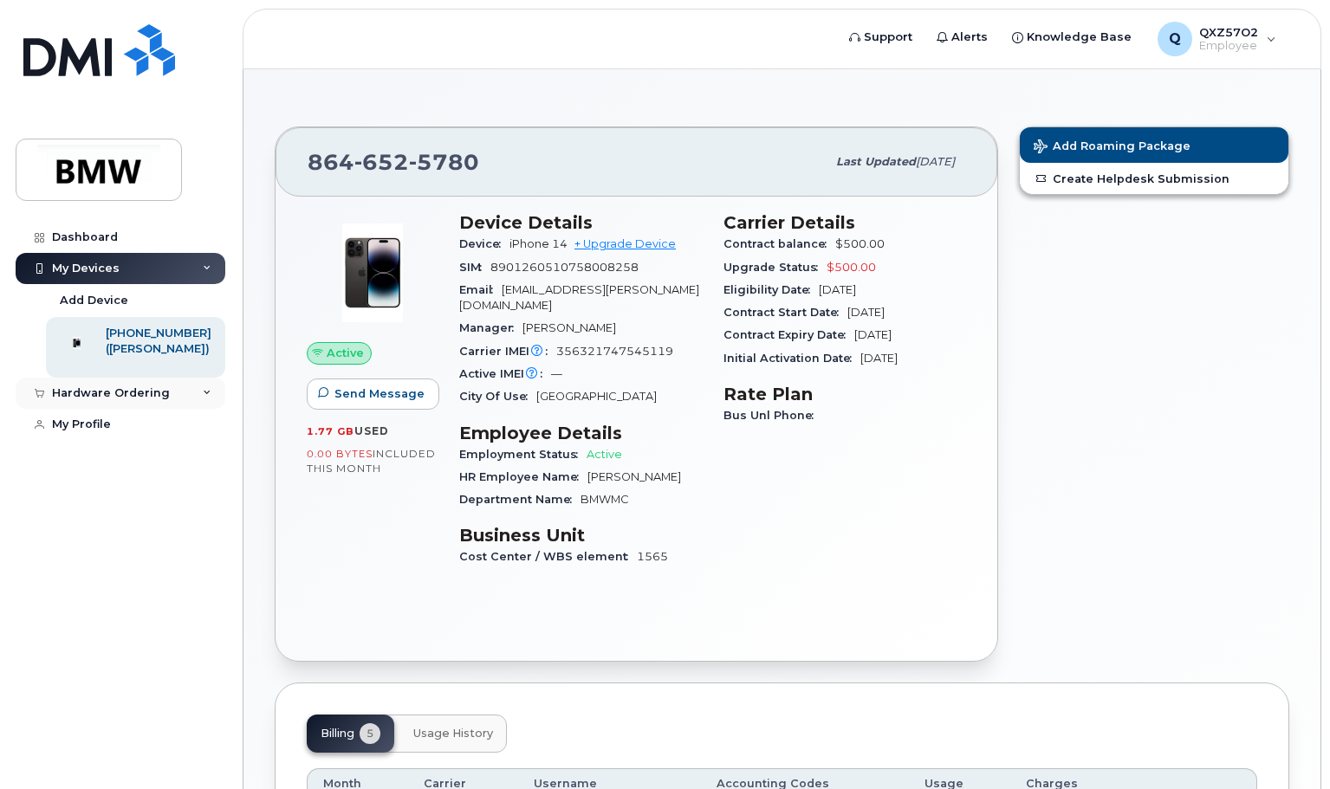
click at [89, 400] on div "Hardware Ordering" at bounding box center [111, 393] width 118 height 14
click at [89, 433] on div "My Orders" at bounding box center [91, 426] width 62 height 16
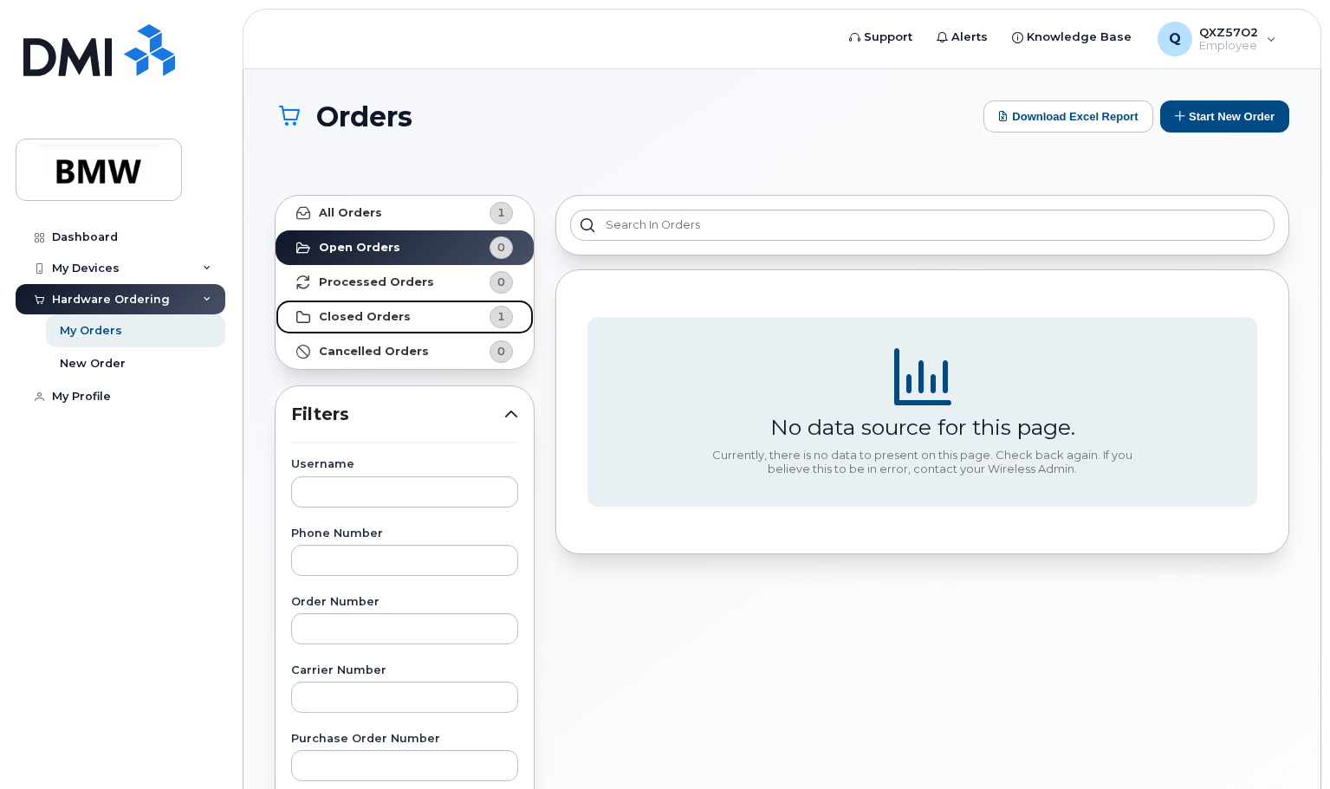
click at [362, 321] on strong "Closed Orders" at bounding box center [365, 317] width 92 height 14
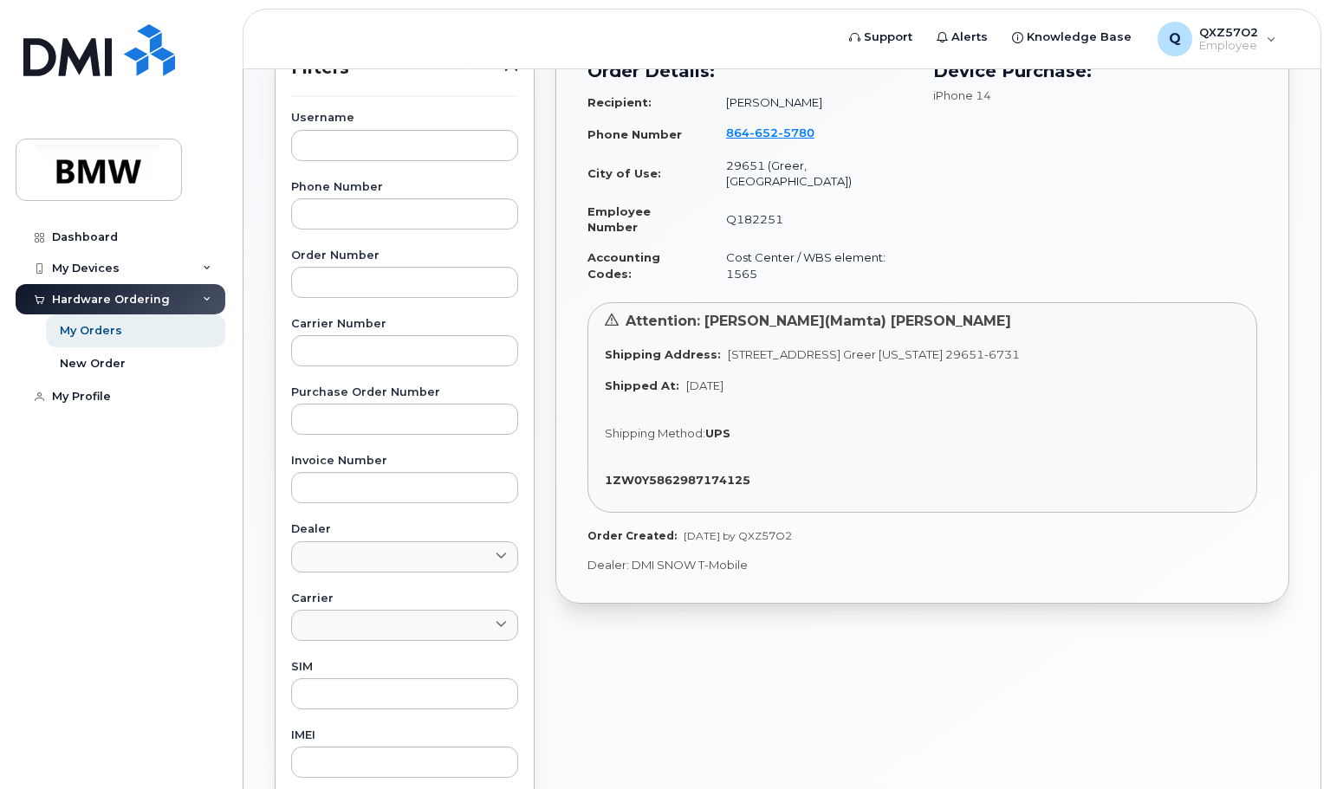
scroll to position [260, 0]
